Goal: Information Seeking & Learning: Learn about a topic

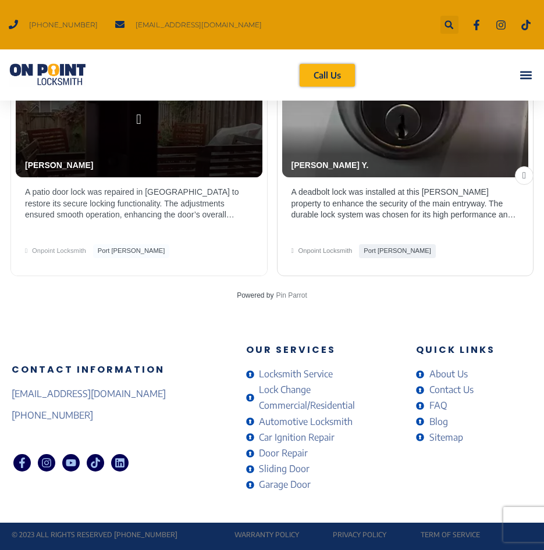
scroll to position [2695, 0]
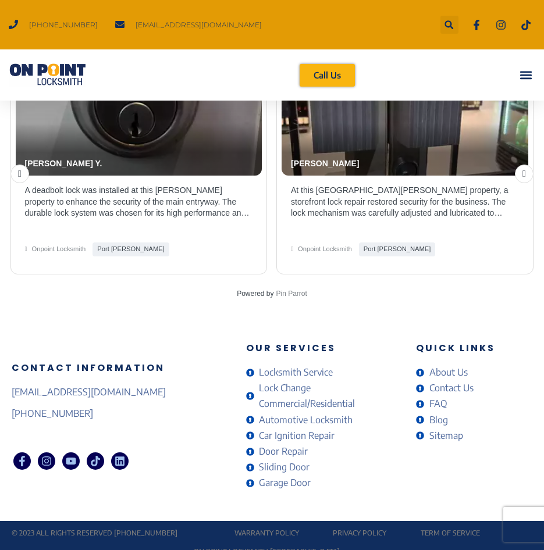
drag, startPoint x: 147, startPoint y: 374, endPoint x: 3, endPoint y: 383, distance: 143.8
click at [3, 383] on div "Contact Information onpointlocksmith@gmail.com (778) 383-7246 Facebook-f Instag…" at bounding box center [272, 418] width 544 height 206
drag, startPoint x: 3, startPoint y: 383, endPoint x: 17, endPoint y: 379, distance: 14.0
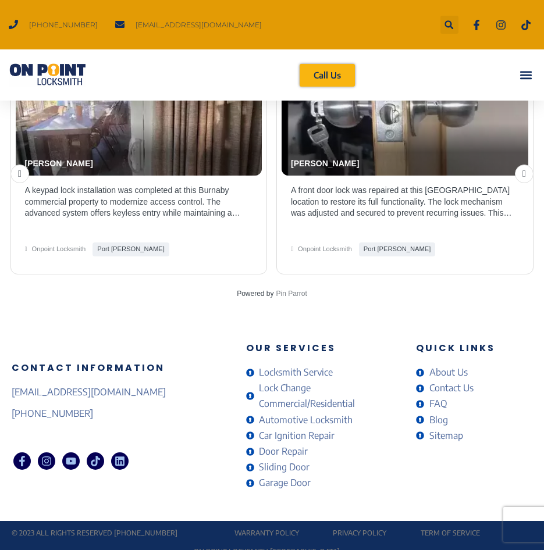
copy span "[EMAIL_ADDRESS][DOMAIN_NAME]"
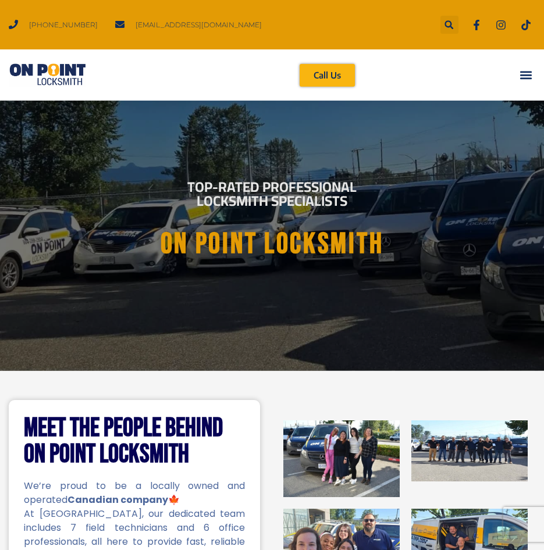
scroll to position [0, 0]
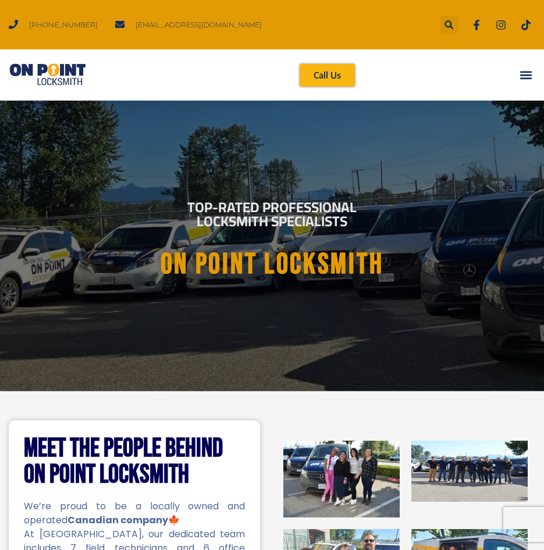
click at [527, 73] on icon "Menu Toggle" at bounding box center [525, 75] width 13 height 13
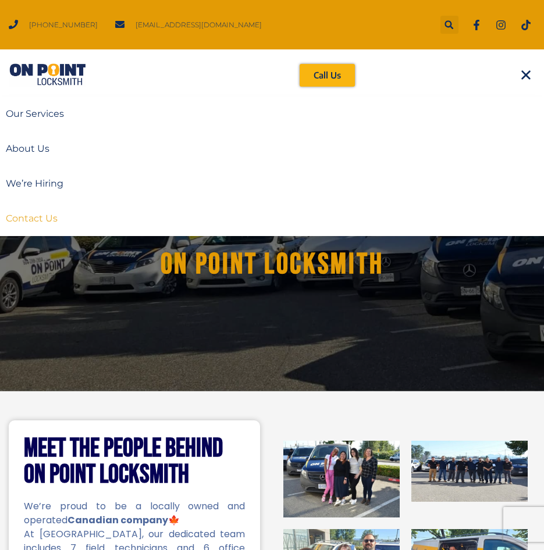
click at [48, 212] on link "Contact Us" at bounding box center [272, 218] width 544 height 35
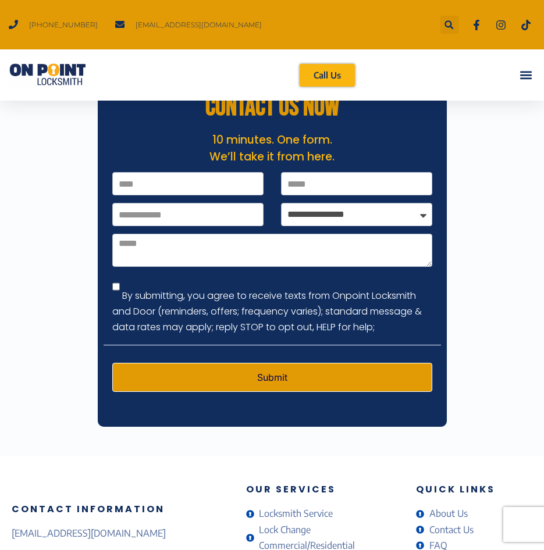
scroll to position [465, 0]
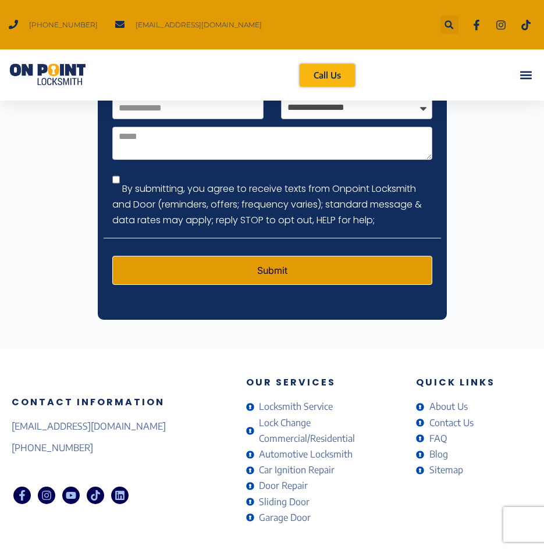
click at [527, 79] on icon "Menu Toggle" at bounding box center [525, 76] width 12 height 8
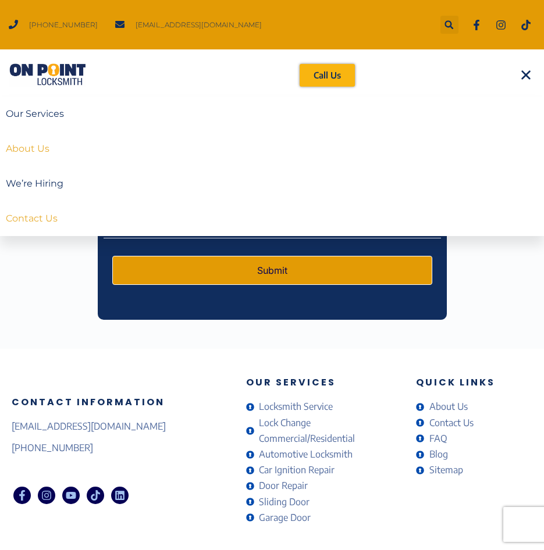
click at [53, 145] on link "About Us" at bounding box center [272, 148] width 544 height 35
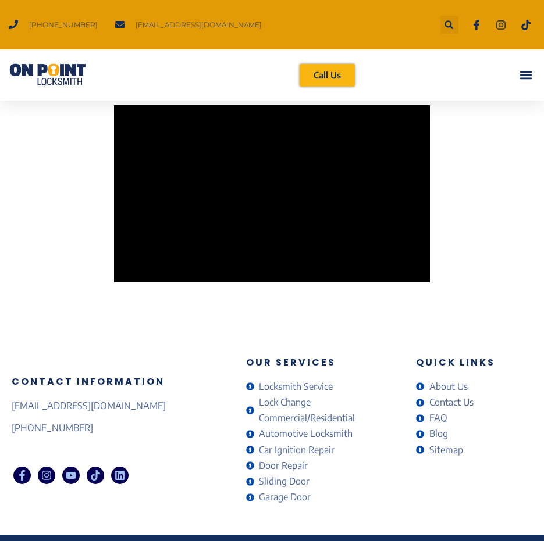
scroll to position [2134, 0]
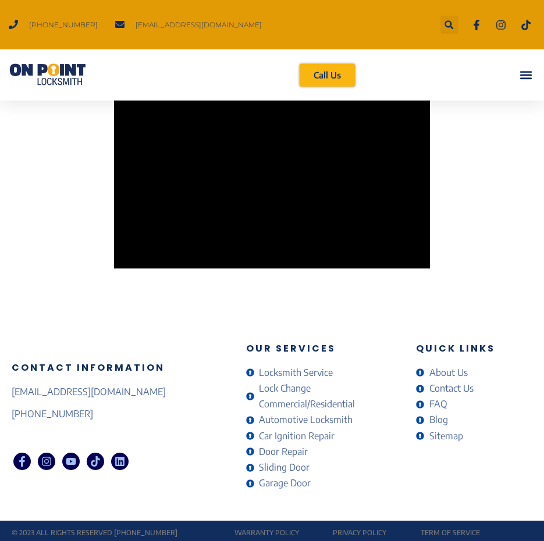
click at [451, 429] on span "Sitemap" at bounding box center [444, 437] width 37 height 16
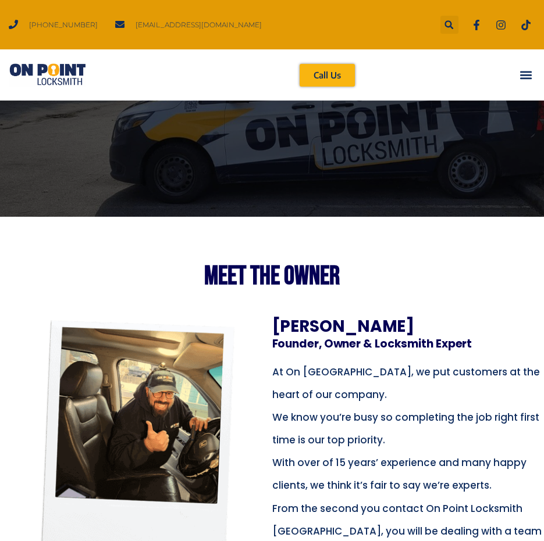
scroll to position [0, 0]
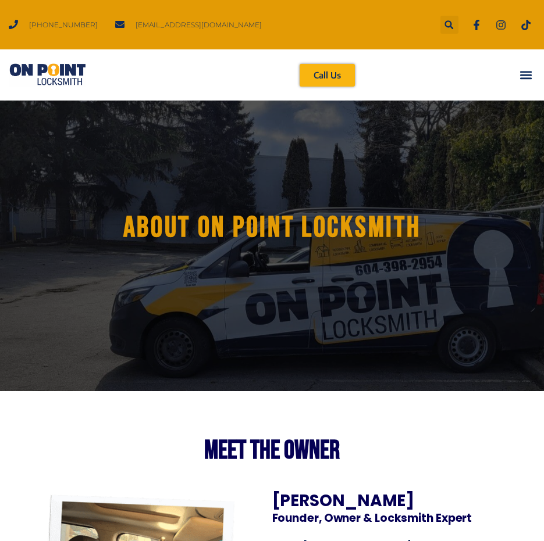
click at [531, 75] on icon "Menu Toggle" at bounding box center [525, 76] width 12 height 8
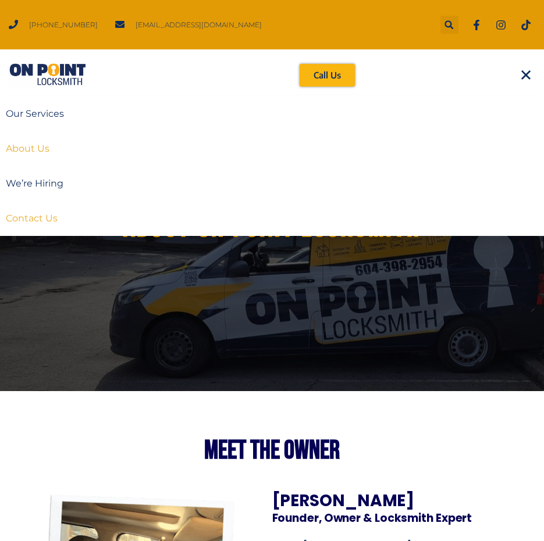
click at [49, 223] on link "Contact Us" at bounding box center [272, 218] width 544 height 35
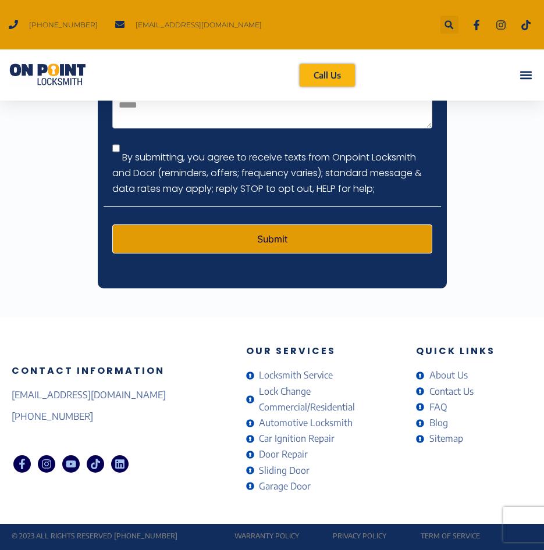
scroll to position [513, 0]
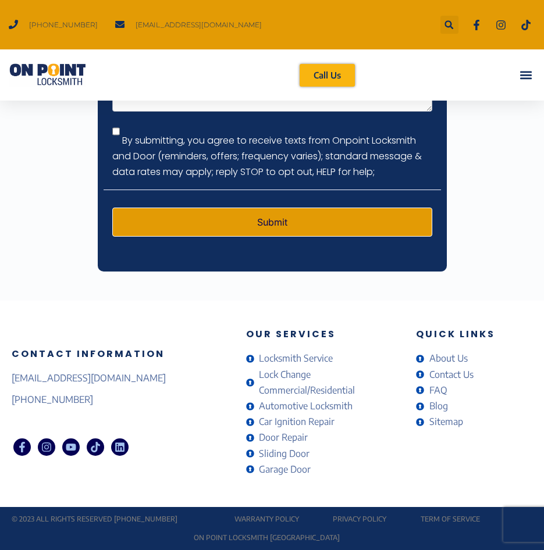
click at [453, 418] on span "Sitemap" at bounding box center [444, 422] width 37 height 16
click at [461, 360] on span "About Us" at bounding box center [446, 359] width 41 height 16
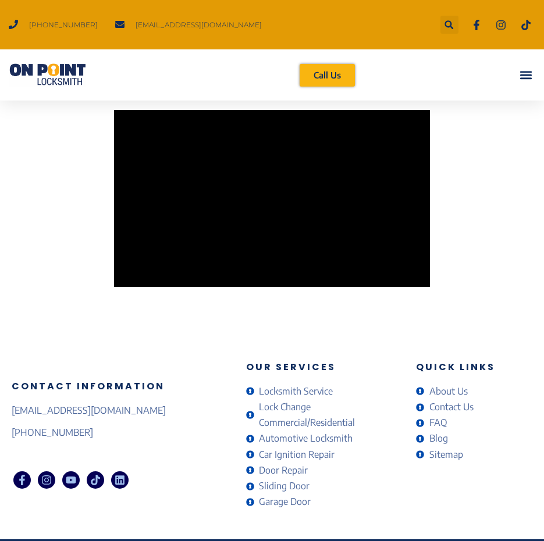
scroll to position [2134, 0]
